Goal: Information Seeking & Learning: Learn about a topic

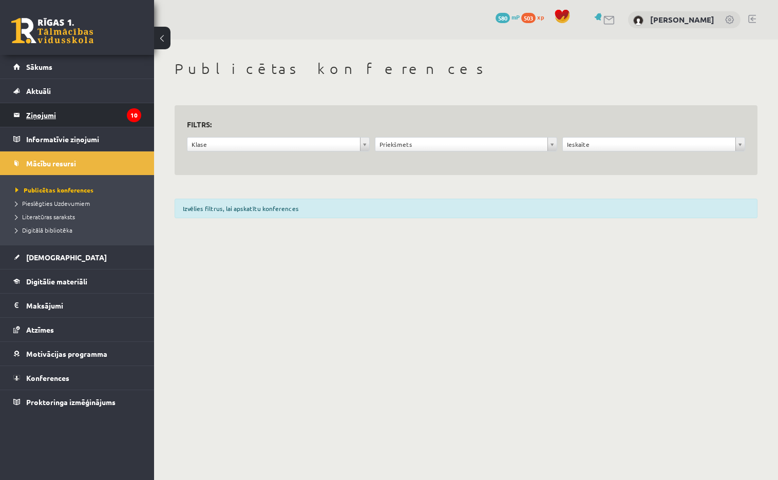
click at [28, 110] on legend "Ziņojumi 10" at bounding box center [83, 115] width 115 height 24
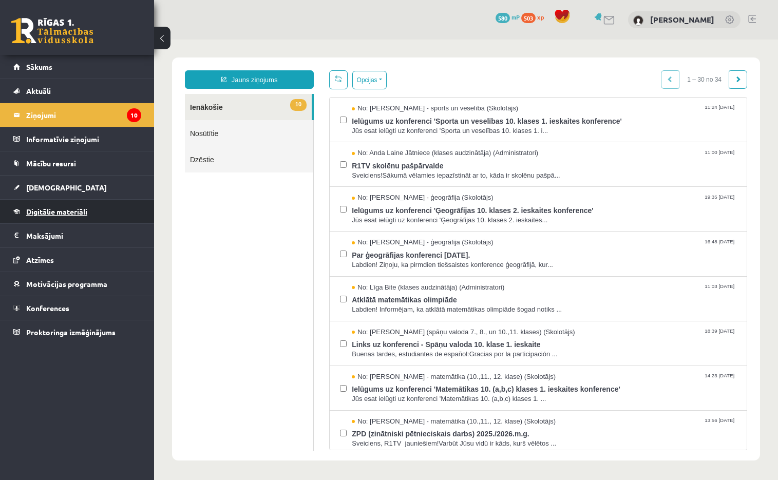
click at [44, 218] on link "Digitālie materiāli" at bounding box center [77, 212] width 128 height 24
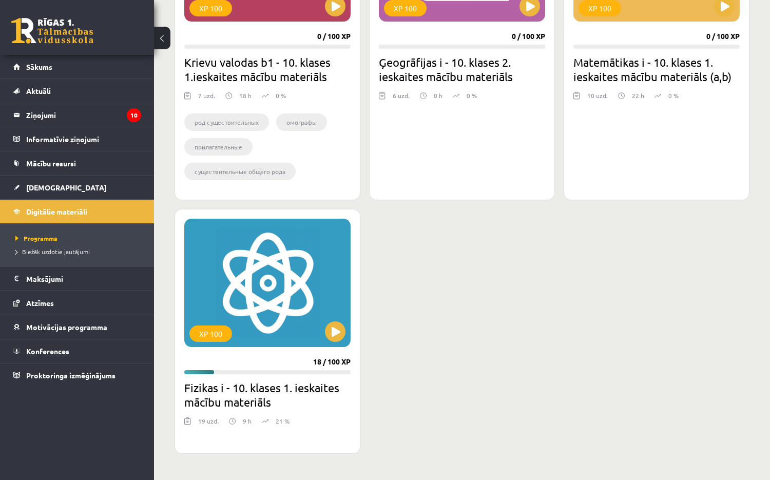
scroll to position [411, 0]
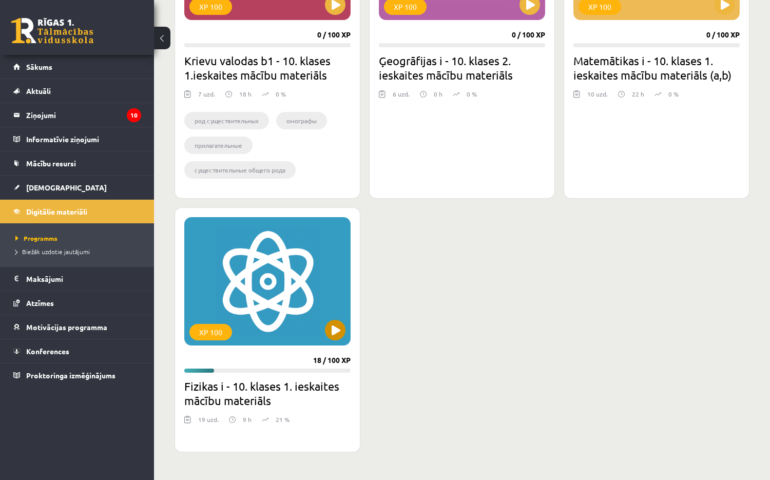
click at [276, 271] on div "XP 100" at bounding box center [267, 281] width 166 height 128
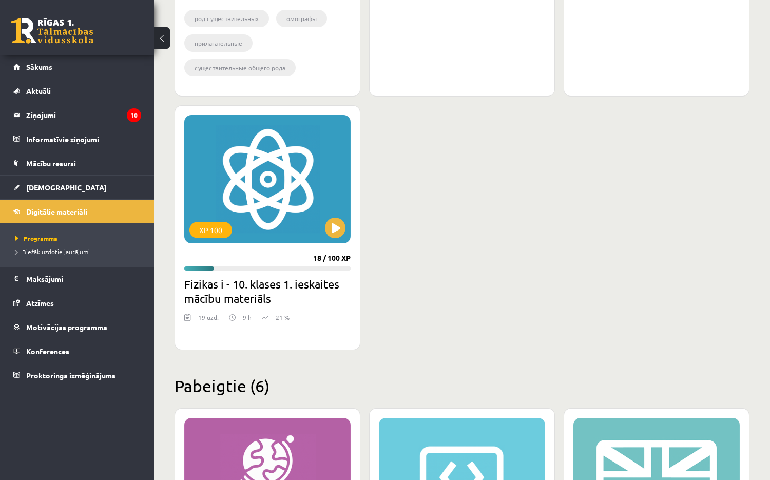
scroll to position [514, 0]
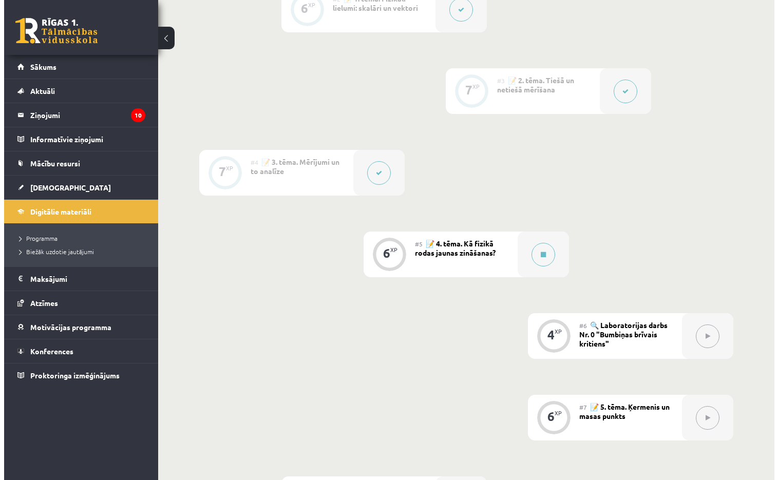
scroll to position [360, 0]
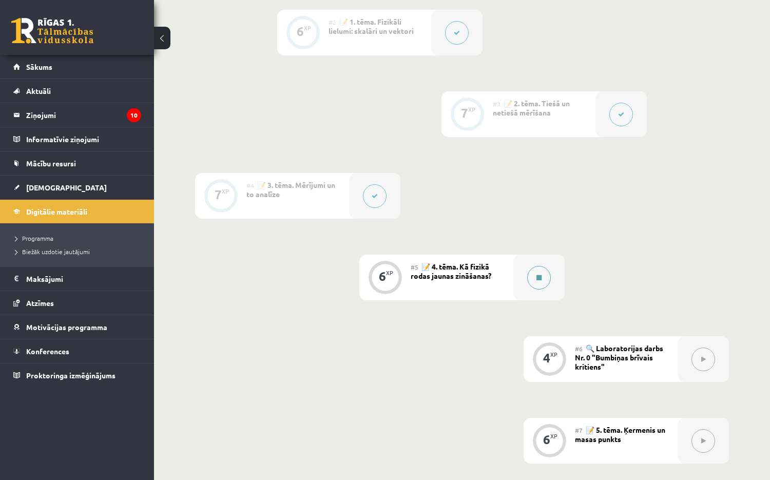
click at [541, 261] on div at bounding box center [539, 278] width 51 height 46
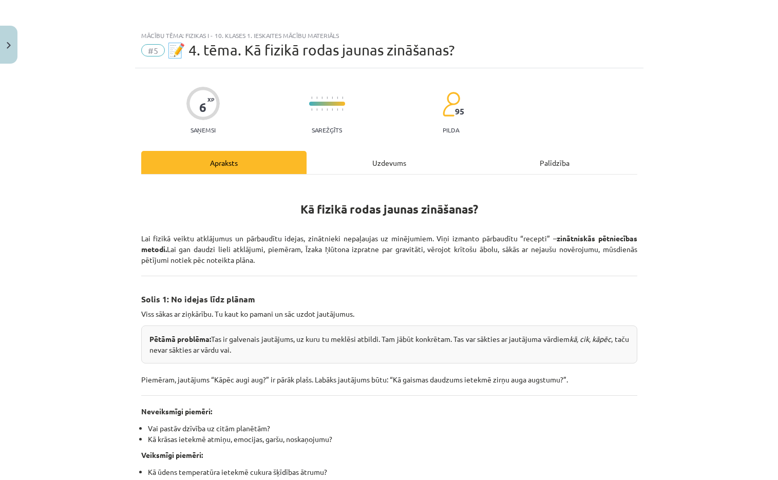
click at [731, 281] on div "Mācību tēma: Fizikas i - 10. klases 1. ieskaites mācību materiāls #5 📝 4. tēma.…" at bounding box center [389, 240] width 778 height 480
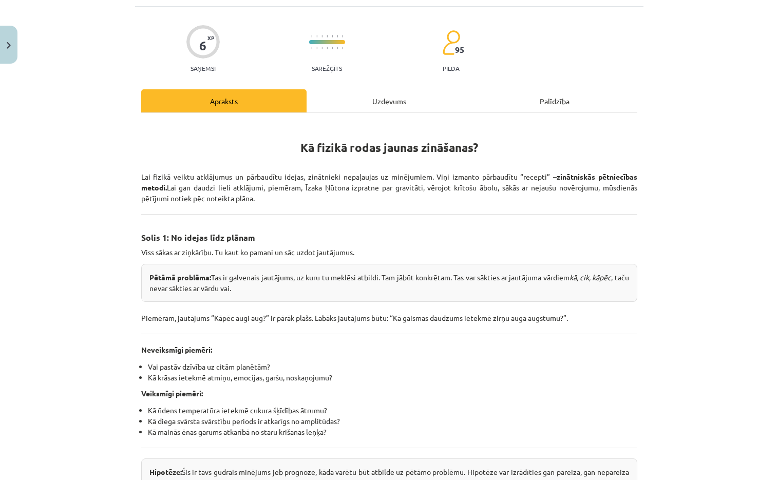
scroll to position [205, 0]
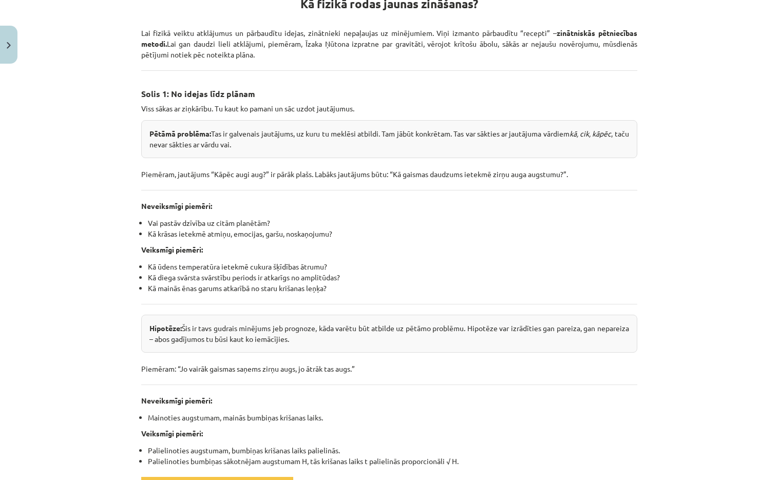
click at [624, 239] on div "Kā fizikā rodas jaunas zināšanas? Lai fizikā veiktu atklājumus un pārbaudītu id…" at bounding box center [389, 276] width 496 height 597
click at [649, 224] on div "Mācību tēma: Fizikas i - 10. klases 1. ieskaites mācību materiāls #5 📝 4. tēma.…" at bounding box center [389, 240] width 778 height 480
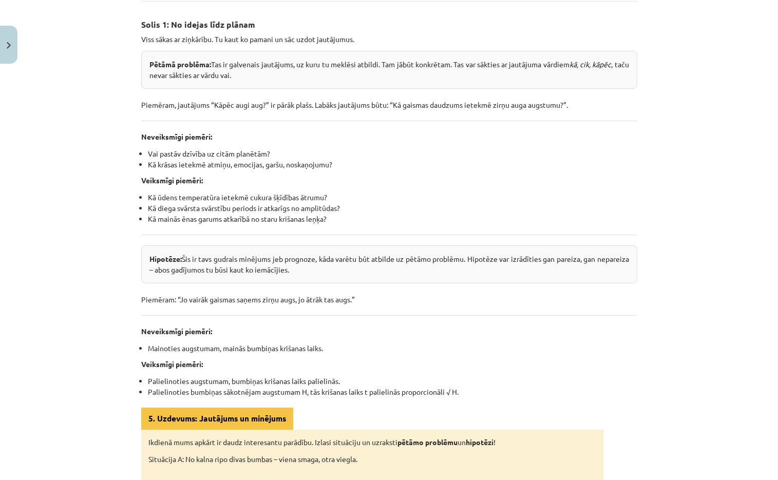
scroll to position [411, 0]
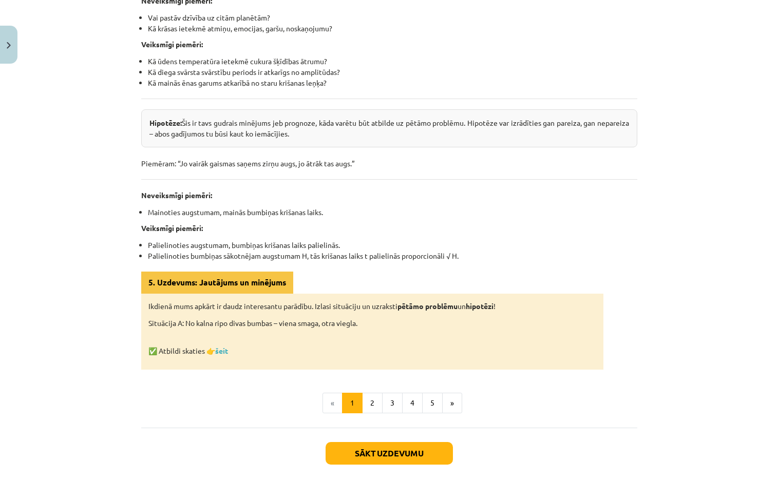
click at [731, 311] on div "Mācību tēma: Fizikas i - 10. klases 1. ieskaites mācību materiāls #5 📝 4. tēma.…" at bounding box center [389, 240] width 778 height 480
click at [222, 352] on link "šeit" at bounding box center [221, 350] width 13 height 9
click at [368, 393] on button "2" at bounding box center [372, 403] width 21 height 21
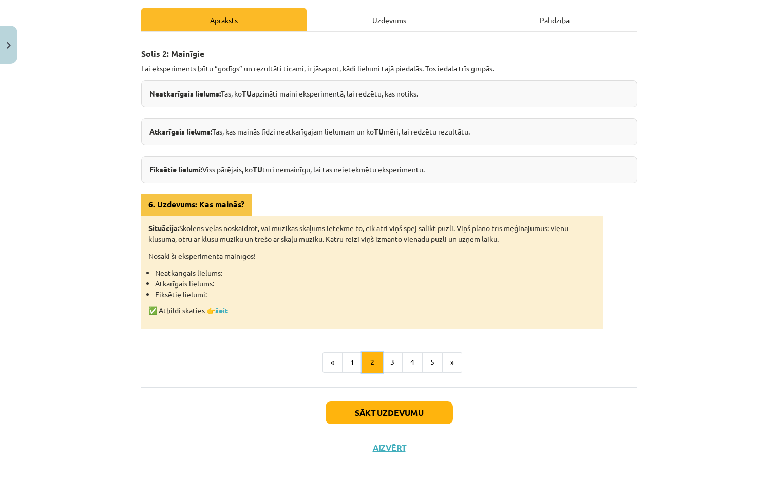
scroll to position [153, 0]
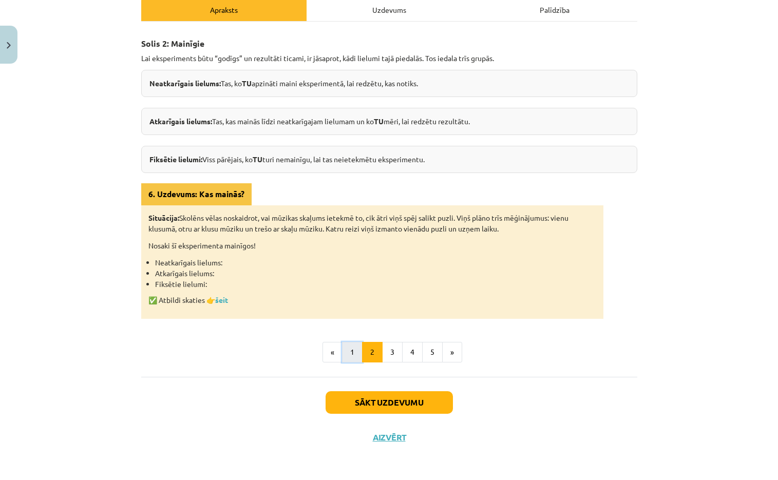
click at [346, 352] on button "1" at bounding box center [352, 352] width 21 height 21
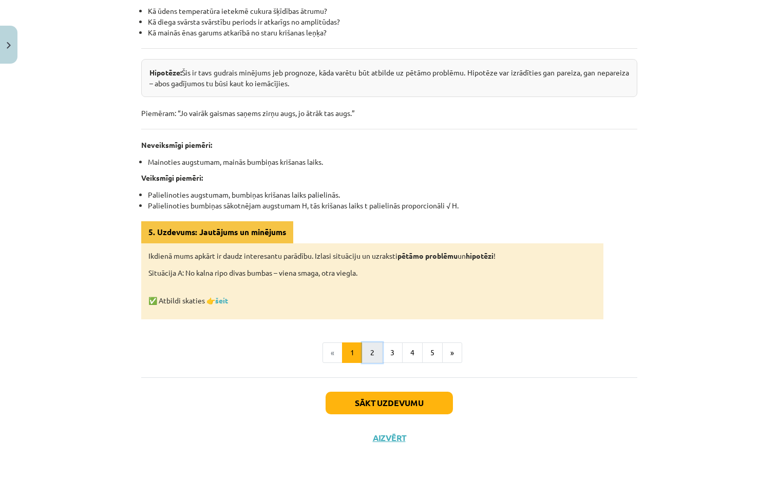
click at [373, 349] on button "2" at bounding box center [372, 353] width 21 height 21
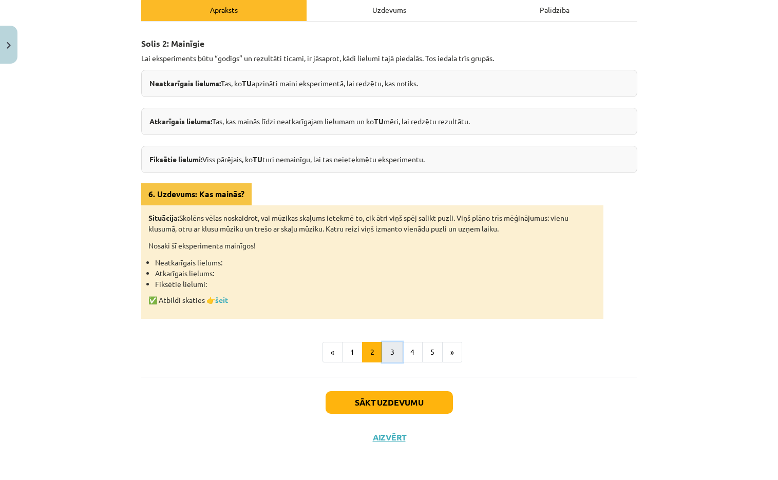
click at [387, 354] on button "3" at bounding box center [392, 352] width 21 height 21
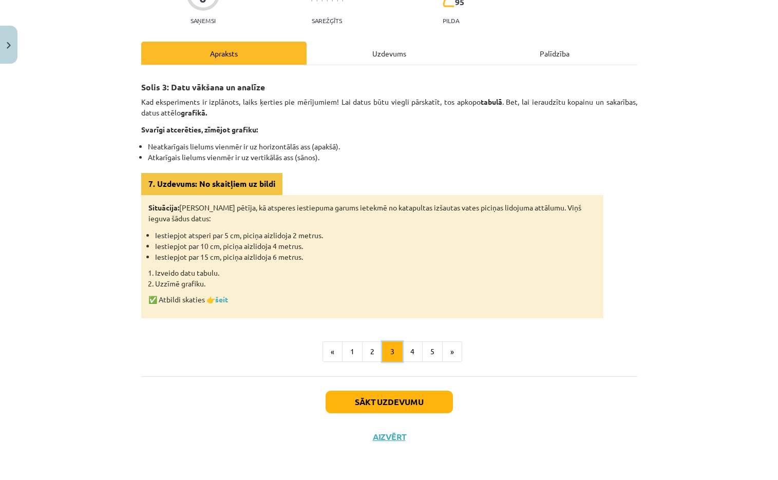
scroll to position [109, 0]
click at [410, 359] on button "4" at bounding box center [412, 352] width 21 height 21
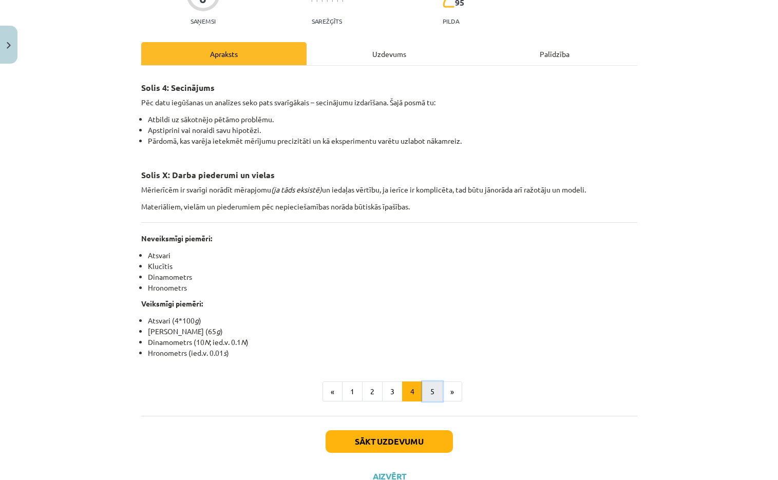
click at [422, 384] on button "5" at bounding box center [432, 392] width 21 height 21
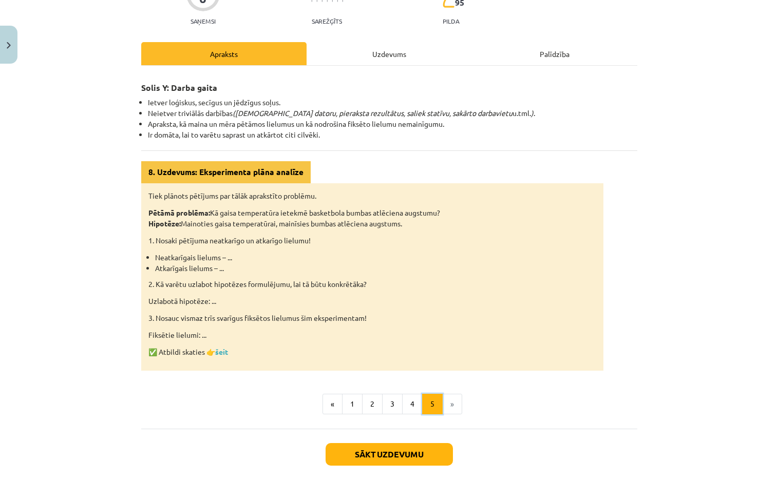
scroll to position [147, 0]
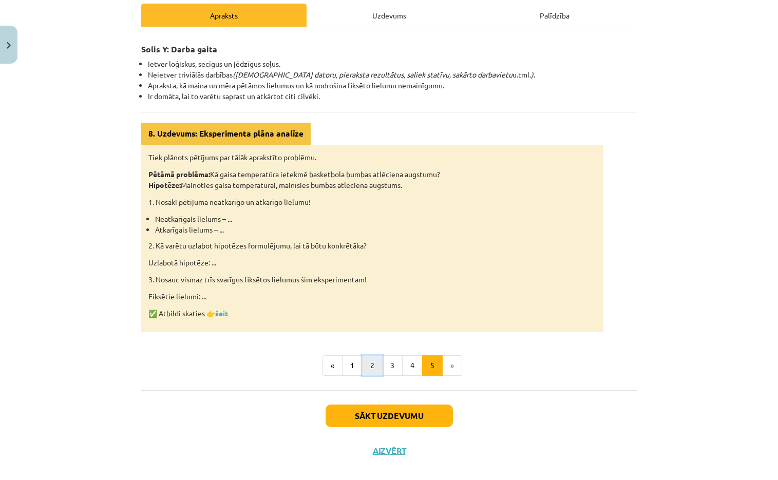
click at [362, 368] on button "2" at bounding box center [372, 365] width 21 height 21
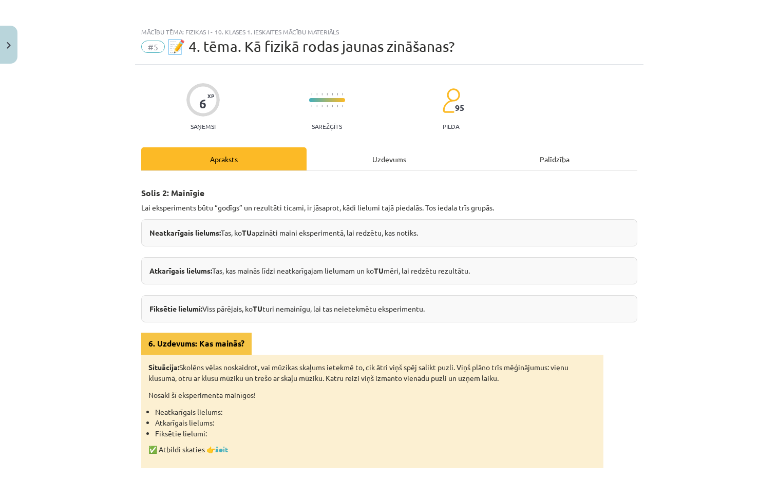
scroll to position [0, 0]
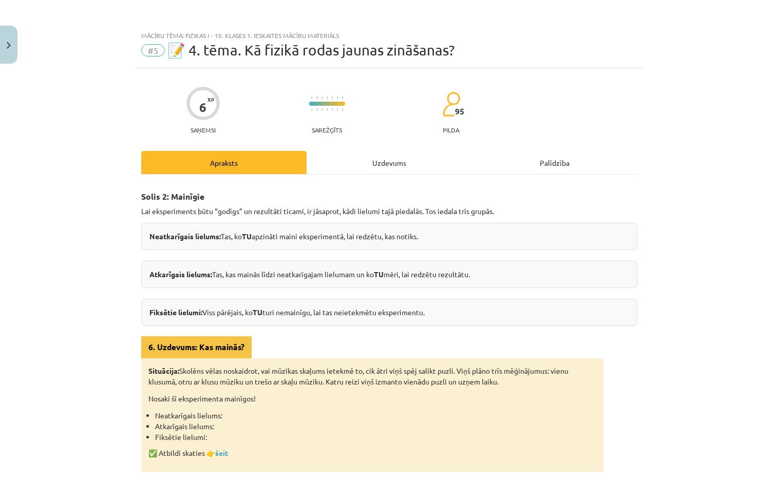
click at [382, 167] on div "Uzdevums" at bounding box center [389, 162] width 165 height 23
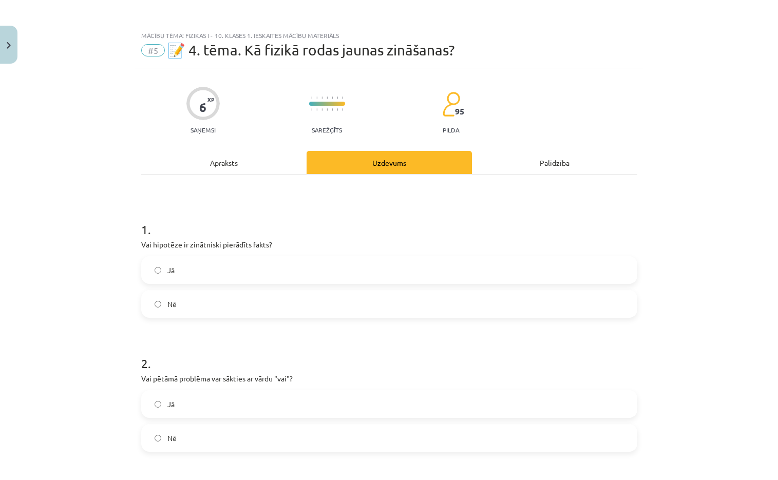
click at [256, 161] on div "Apraksts" at bounding box center [223, 162] width 165 height 23
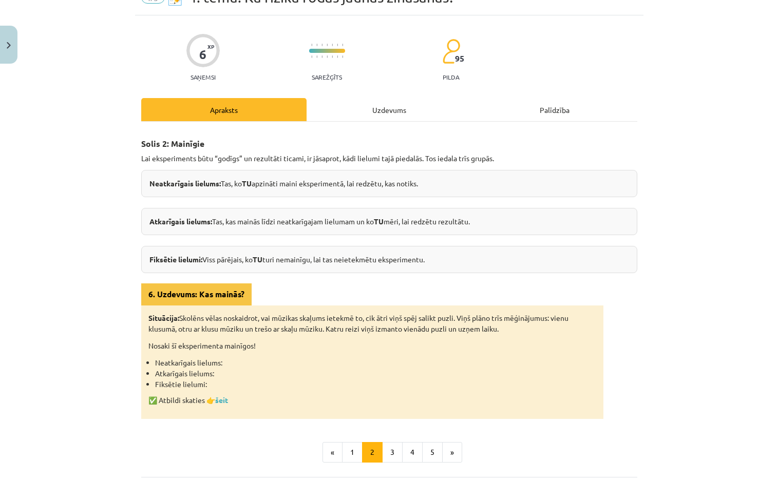
scroll to position [153, 0]
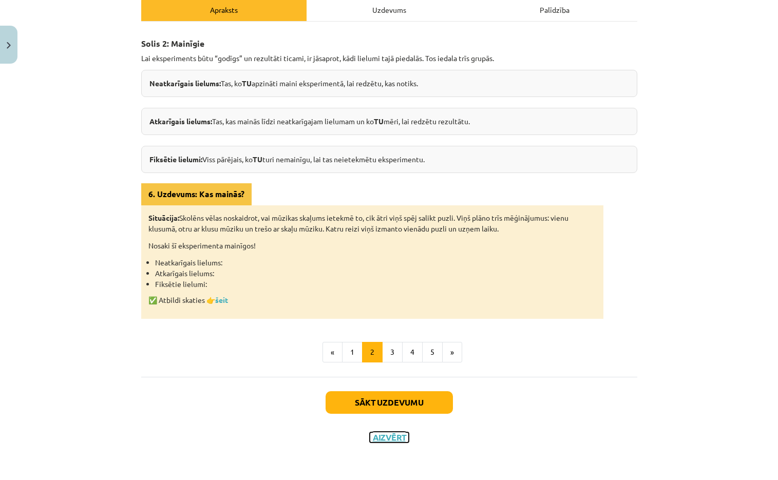
click at [387, 436] on button "Aizvērt" at bounding box center [389, 438] width 39 height 10
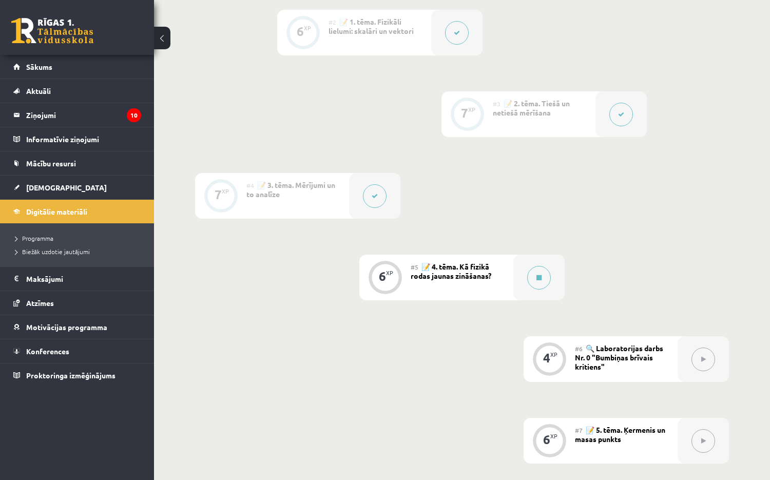
click at [624, 107] on button at bounding box center [622, 115] width 24 height 24
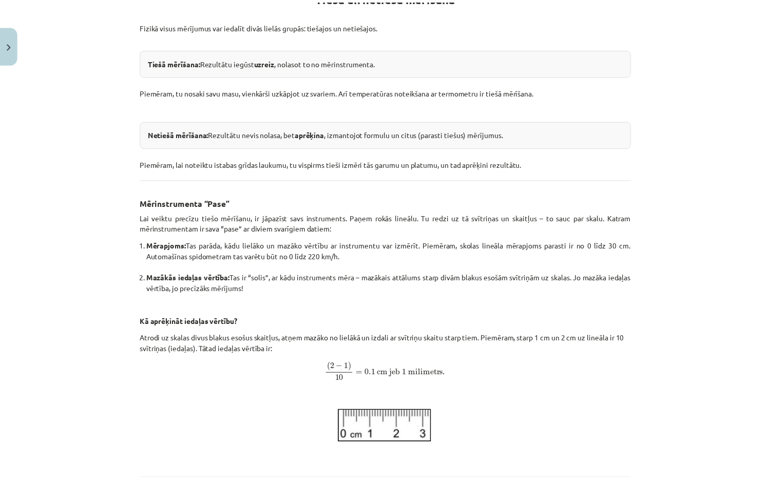
scroll to position [346, 0]
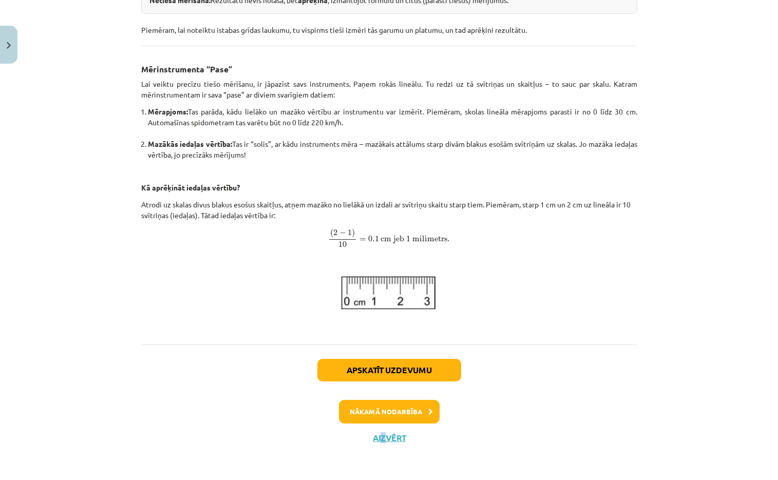
click at [381, 443] on div "Apskatīt uzdevumu Nākamā nodarbība Aizvērt" at bounding box center [389, 397] width 496 height 105
click at [392, 437] on button "Aizvērt" at bounding box center [389, 438] width 39 height 10
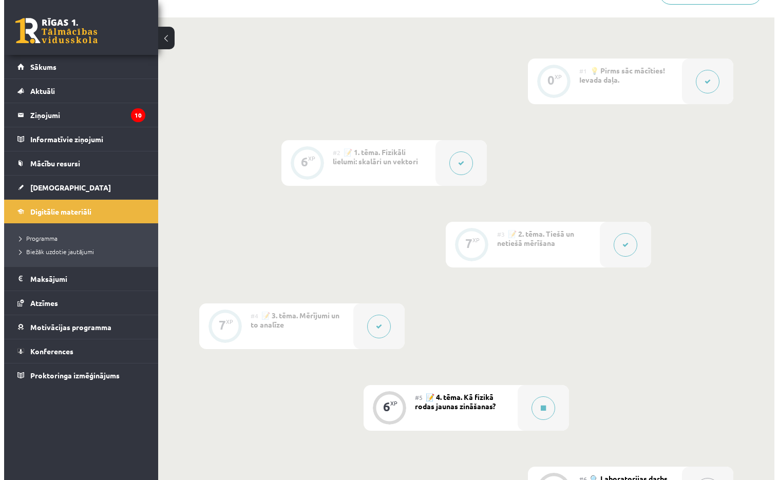
scroll to position [205, 0]
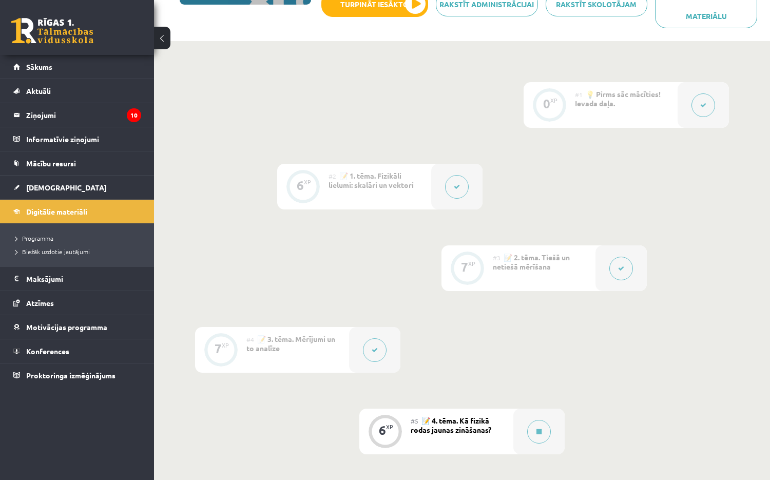
click at [449, 191] on button at bounding box center [457, 187] width 24 height 24
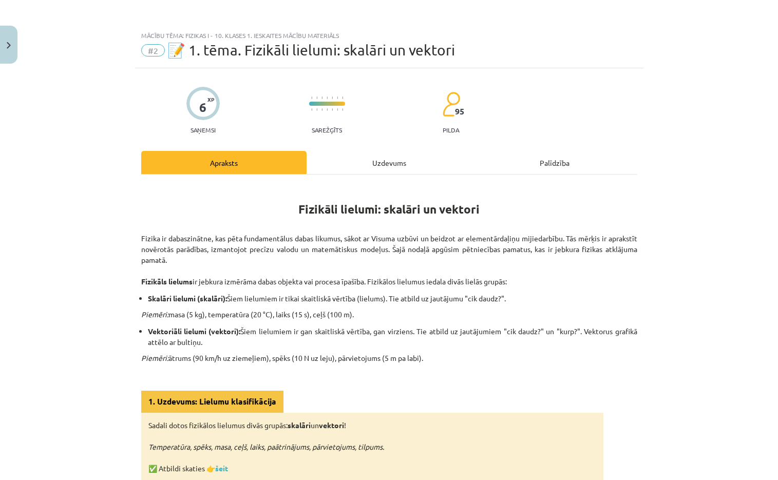
scroll to position [495, 0]
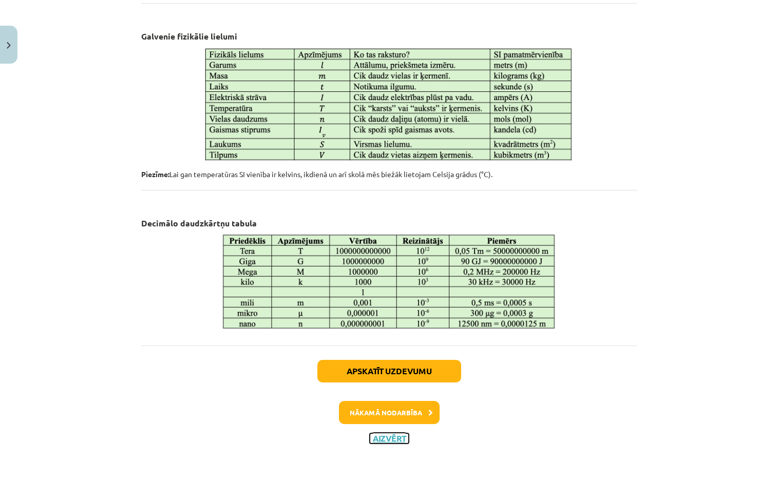
click at [396, 434] on button "Aizvērt" at bounding box center [389, 439] width 39 height 10
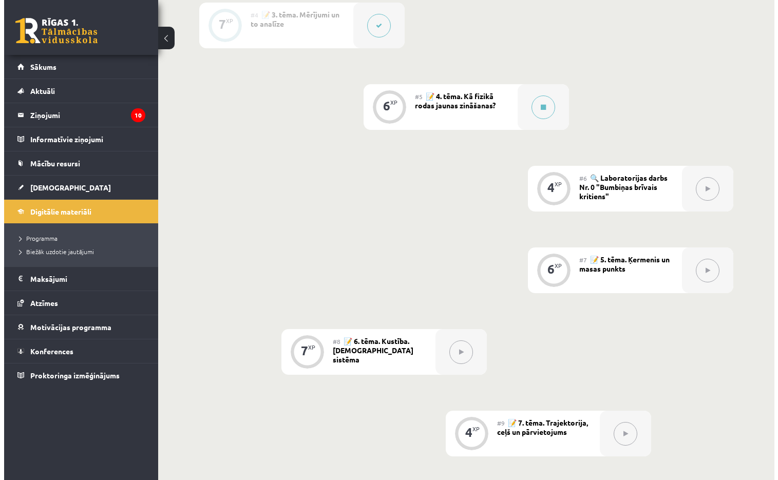
scroll to position [565, 0]
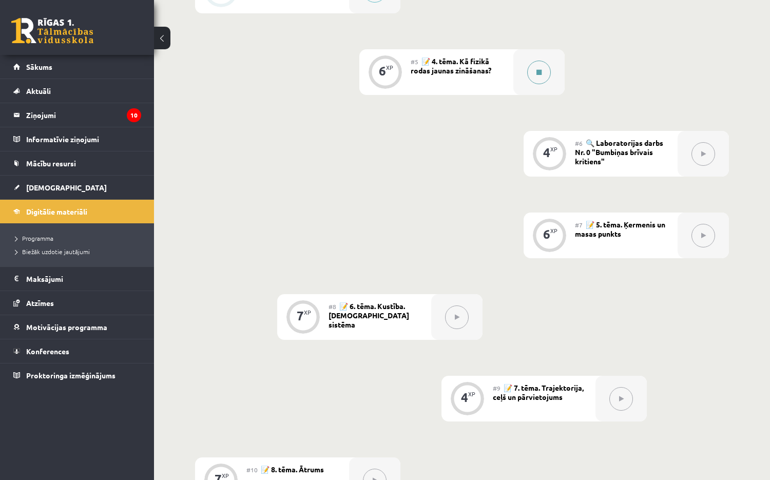
click at [541, 55] on div at bounding box center [539, 72] width 51 height 46
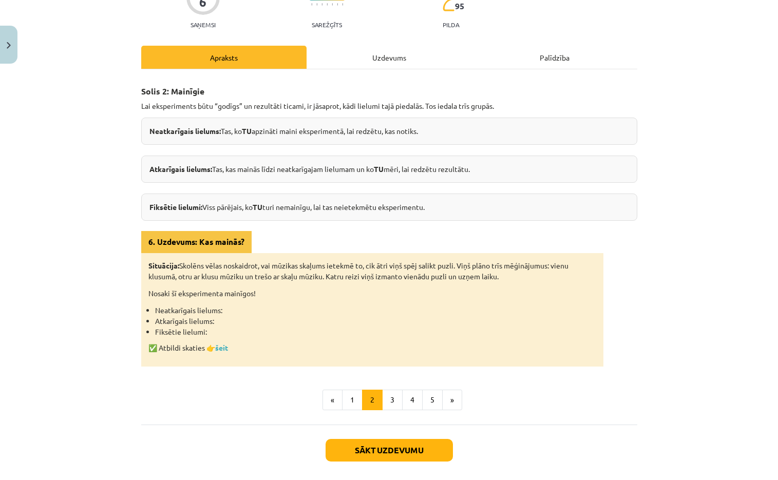
scroll to position [153, 0]
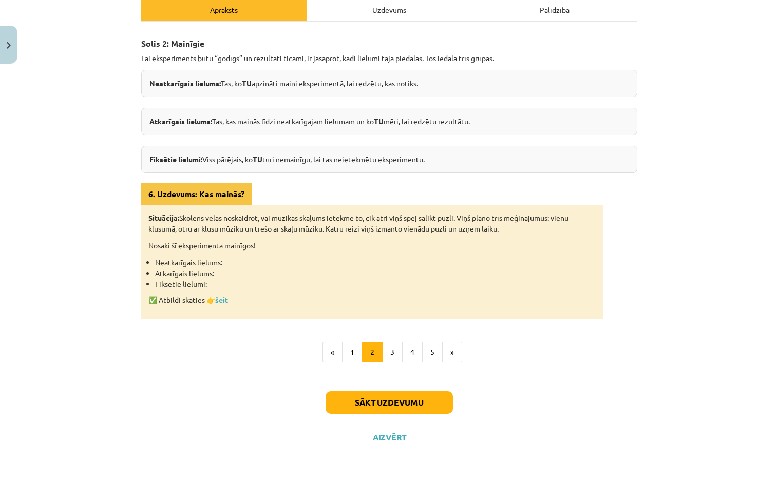
click at [47, 328] on div "Mācību tēma: Fizikas i - 10. klases 1. ieskaites mācību materiāls #5 📝 4. tēma.…" at bounding box center [389, 240] width 778 height 480
click at [219, 301] on link "šeit" at bounding box center [221, 299] width 13 height 9
